Goal: Task Accomplishment & Management: Use online tool/utility

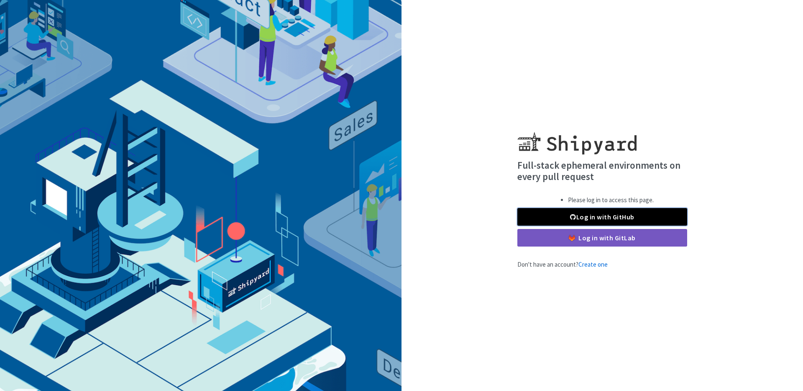
click at [570, 210] on link "Log in with GitHub" at bounding box center [602, 217] width 170 height 18
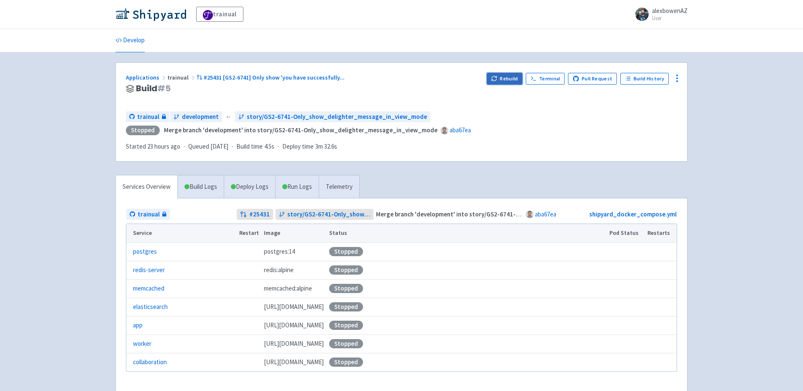
click at [509, 81] on button "Rebuild" at bounding box center [505, 79] width 36 height 12
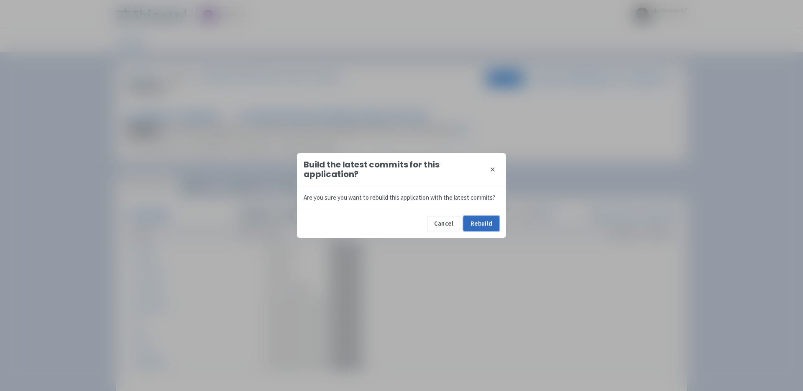
click at [480, 226] on button "Rebuild" at bounding box center [481, 223] width 36 height 15
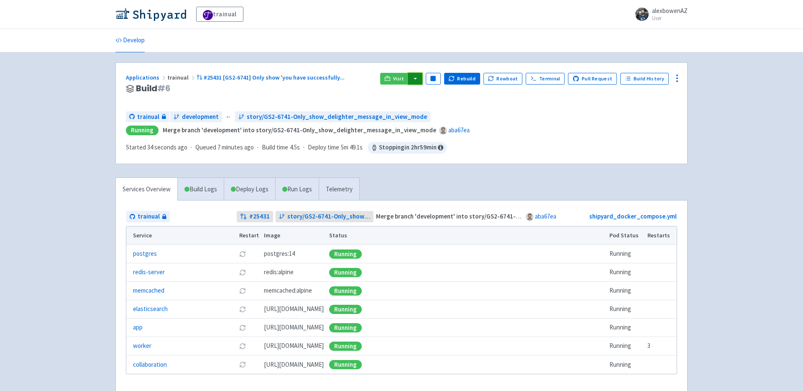
click at [419, 77] on button "button" at bounding box center [415, 79] width 14 height 12
click at [445, 95] on link "trainual (admin)" at bounding box center [447, 95] width 79 height 13
